Goal: Task Accomplishment & Management: Manage account settings

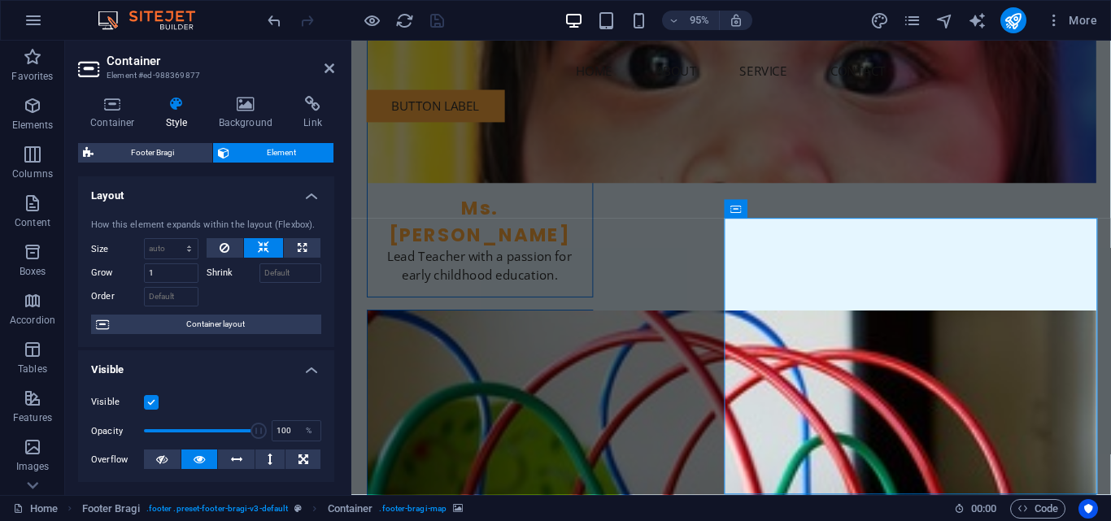
click at [443, 22] on div at bounding box center [355, 20] width 182 height 26
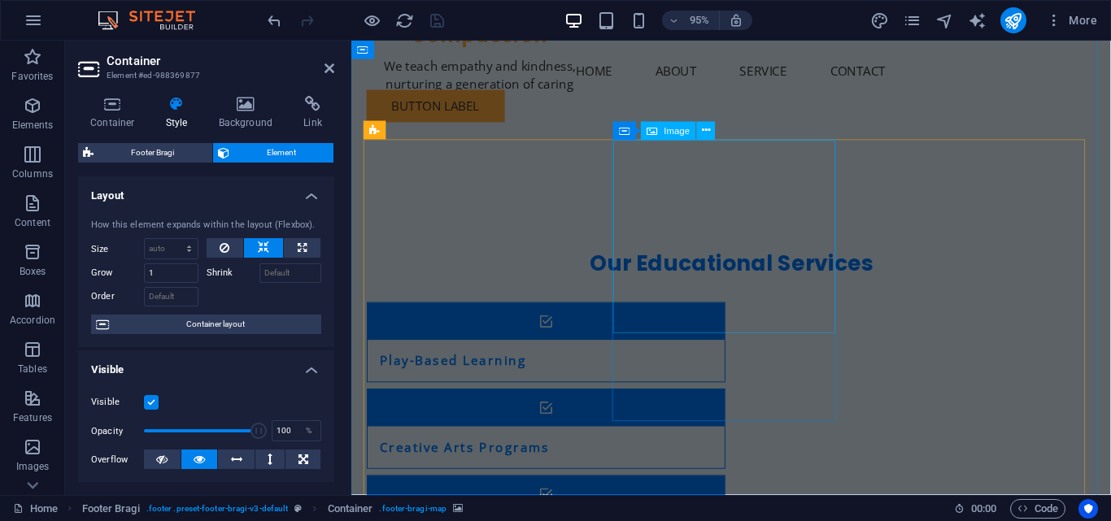
scroll to position [1830, 0]
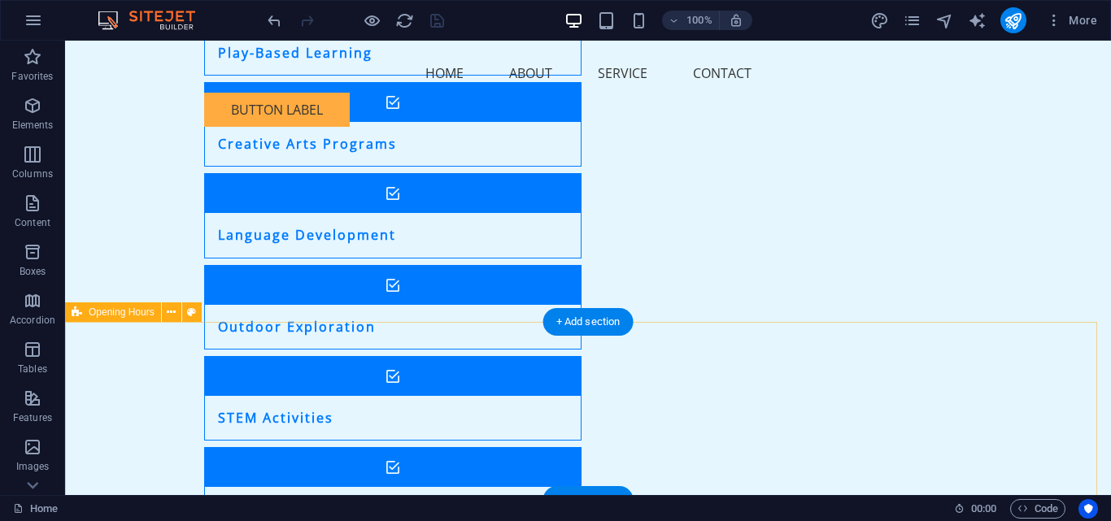
scroll to position [2643, 0]
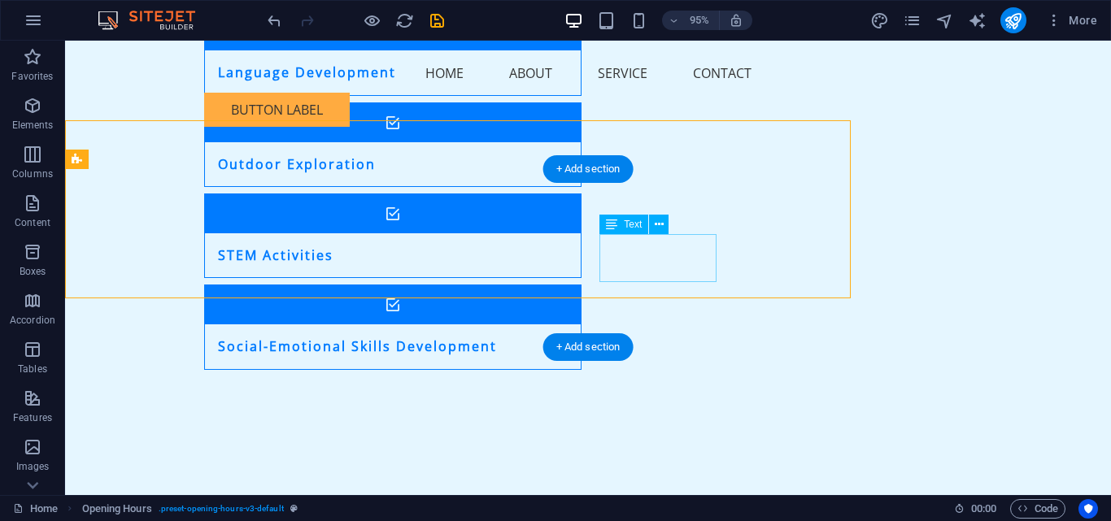
scroll to position [2692, 0]
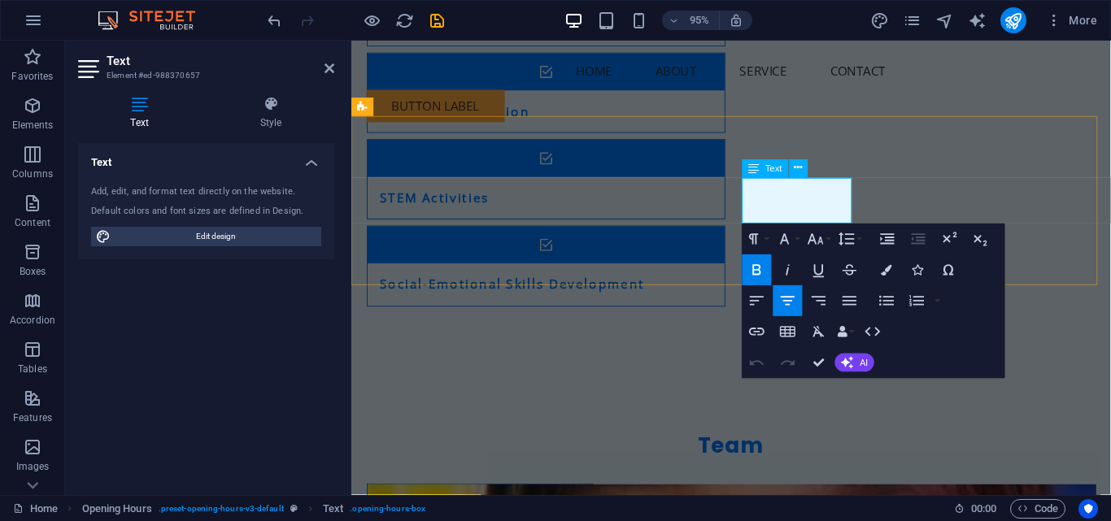
drag, startPoint x: 675, startPoint y: 254, endPoint x: 955, endPoint y: 241, distance: 280.0
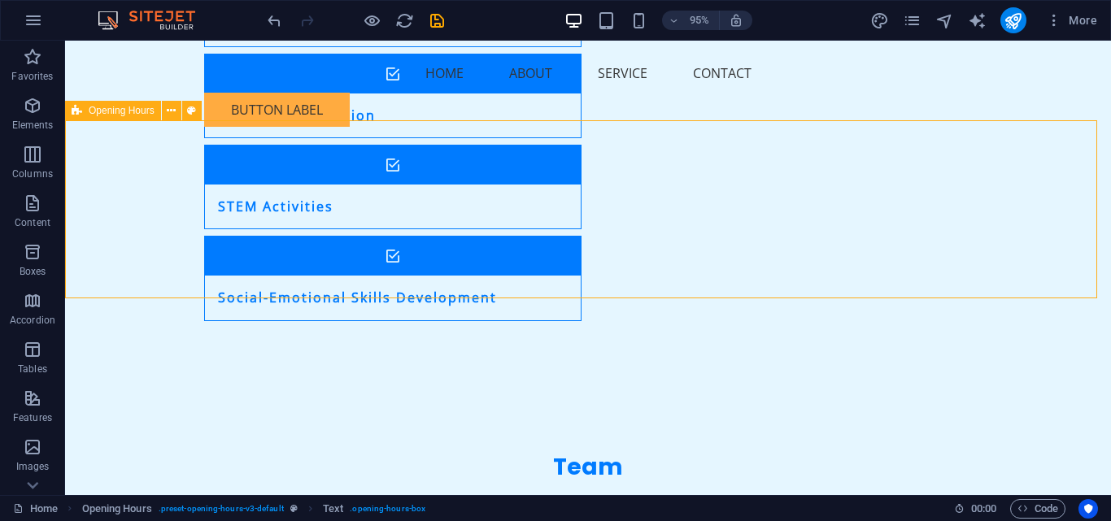
scroll to position [2740, 0]
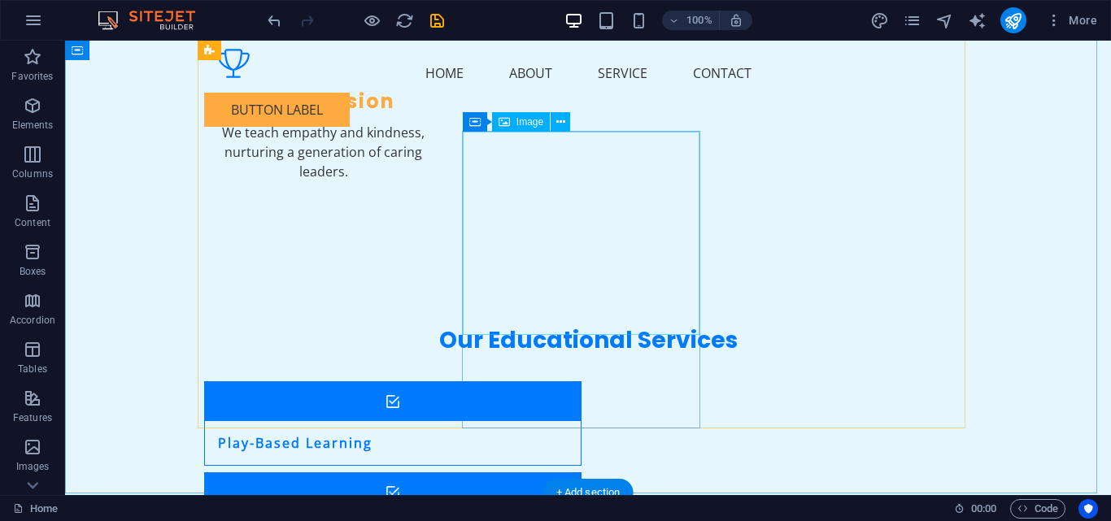
scroll to position [2171, 0]
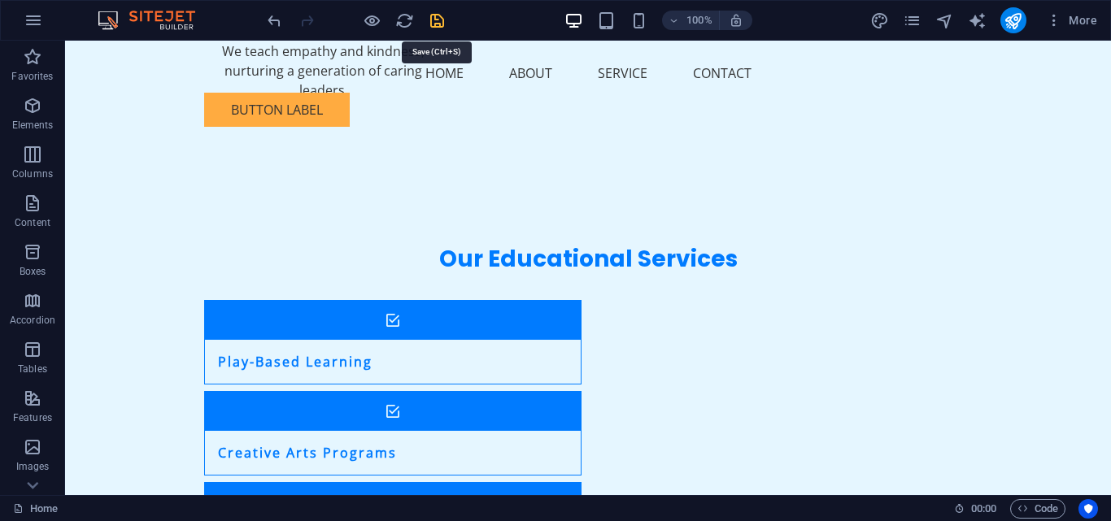
click at [436, 24] on icon "save" at bounding box center [437, 20] width 19 height 19
checkbox input "false"
